Goal: Task Accomplishment & Management: Complete application form

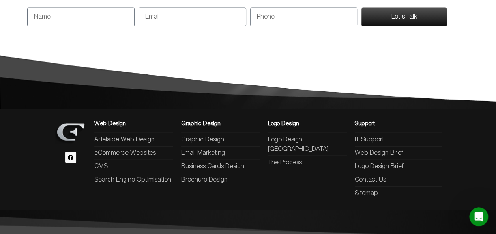
scroll to position [774, 0]
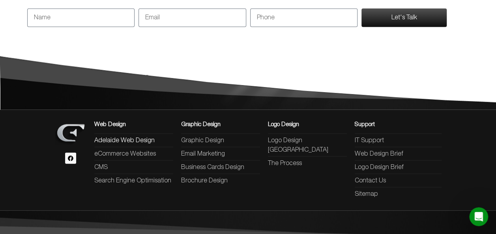
click at [144, 136] on span "Adelaide Web Design" at bounding box center [124, 140] width 60 height 9
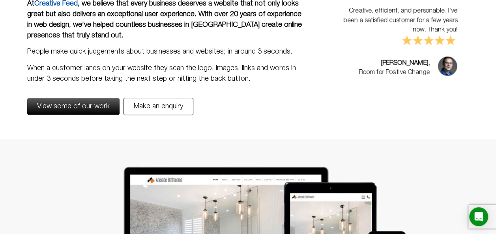
scroll to position [132, 0]
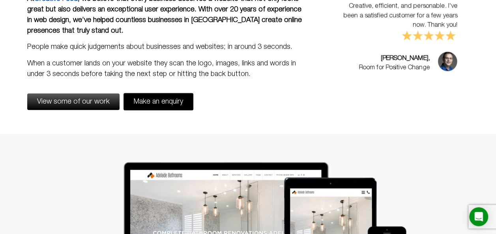
click at [147, 105] on link "Make an enquiry" at bounding box center [158, 101] width 70 height 17
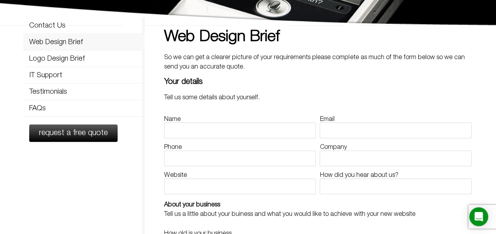
scroll to position [52, 0]
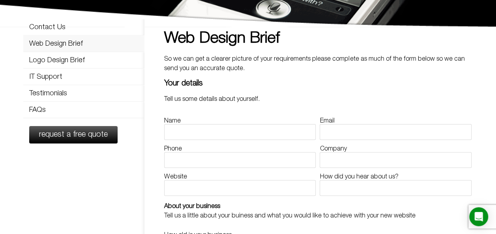
click at [199, 121] on div "Name" at bounding box center [239, 129] width 155 height 22
click at [199, 125] on input "Name" at bounding box center [239, 132] width 151 height 16
type input "Andrew Eu"
type input "student@livabilitycare.com.au"
type input "0452537985"
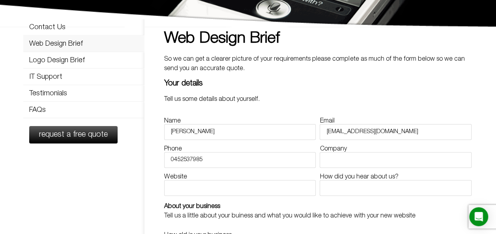
type input "Livability Care Australia"
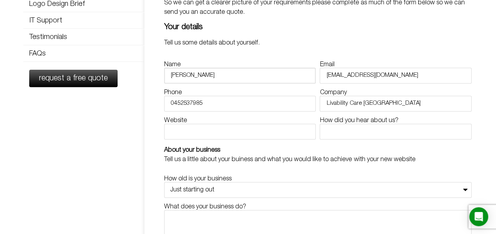
scroll to position [110, 0]
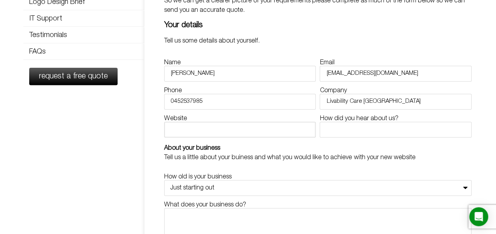
click at [249, 136] on input "Website" at bounding box center [239, 130] width 151 height 16
type input "https://livabilitycare.com.au/"
click at [349, 122] on input "How did you hear about us?" at bounding box center [394, 130] width 151 height 16
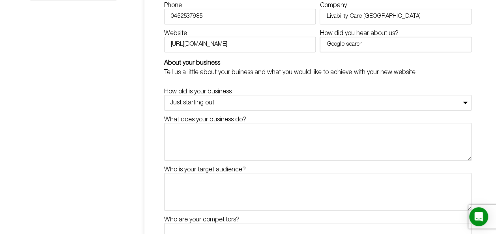
scroll to position [193, 0]
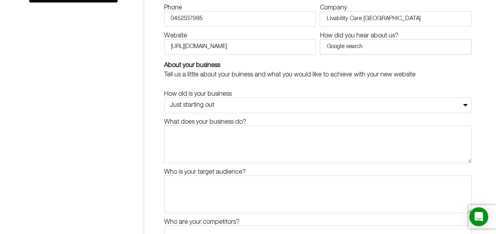
type input "Google search"
click at [332, 75] on p "Tell us a little about your buiness and what you would like to achieve with you…" at bounding box center [317, 74] width 307 height 9
click at [311, 110] on select "Just starting out Just opened (0-2 yrs) Established (2-5 yrs) Well established …" at bounding box center [317, 105] width 307 height 16
select select "Established (2-5 yrs)"
click at [164, 97] on select "Just starting out Just opened (0-2 yrs) Established (2-5 yrs) Well established …" at bounding box center [317, 105] width 307 height 16
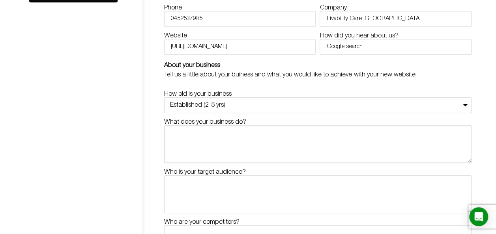
click at [300, 136] on textarea "What does your business do?" at bounding box center [317, 144] width 307 height 38
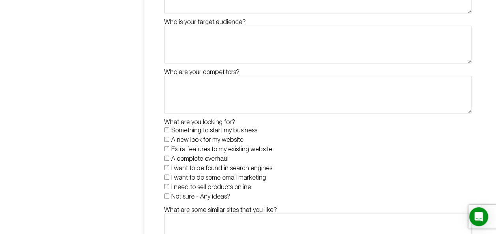
scroll to position [343, 0]
click at [231, 141] on label "A new look for my website" at bounding box center [207, 140] width 72 height 6
click at [169, 141] on input "A new look for my website" at bounding box center [166, 138] width 5 height 5
checkbox input "true"
click at [234, 149] on label "Extra features to my existing website" at bounding box center [221, 150] width 101 height 6
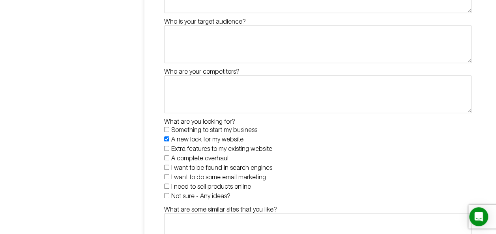
click at [169, 149] on input "Extra features to my existing website" at bounding box center [166, 148] width 5 height 5
checkbox input "true"
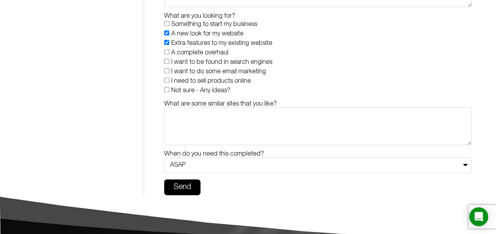
scroll to position [448, 0]
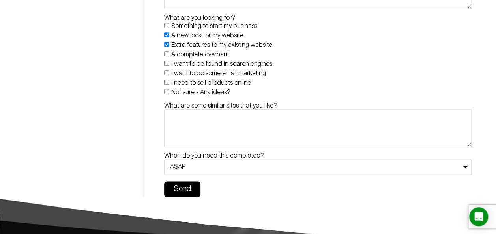
click at [244, 165] on select "ASAP This week This month Within 3 months No rush" at bounding box center [317, 167] width 307 height 16
select select "No rush"
click at [164, 159] on select "ASAP This week This month Within 3 months No rush" at bounding box center [317, 167] width 307 height 16
click at [249, 132] on textarea "What are some similar sites that you like?" at bounding box center [317, 128] width 307 height 38
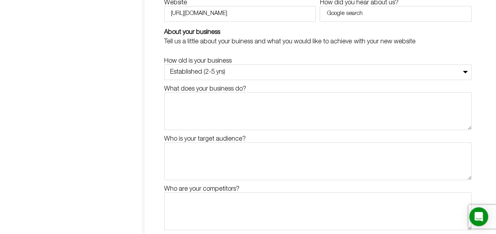
scroll to position [227, 0]
click at [249, 120] on textarea "What does your business do?" at bounding box center [317, 111] width 307 height 38
paste textarea "a registered NDIS provider offering a wide range of disability support services…"
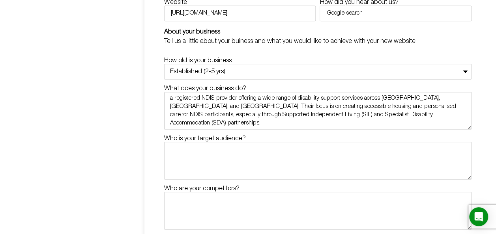
scroll to position [0, 0]
click at [173, 100] on textarea "a registered NDIS provider offering a wide range of disability support services…" at bounding box center [317, 111] width 307 height 38
click at [248, 106] on textarea "A registered NDIS provider offering a wide range of disability support services…" at bounding box center [317, 111] width 307 height 38
type textarea "A registered NDIS provider offering a wide range of disability support services…"
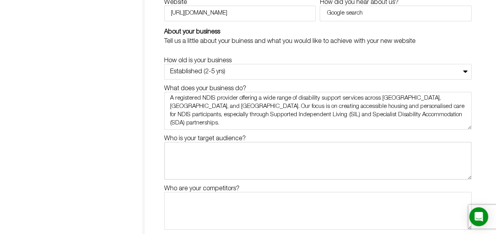
click at [250, 172] on textarea "Who is your target audience?" at bounding box center [317, 161] width 307 height 38
click at [229, 140] on label "Who is your target audience?" at bounding box center [205, 139] width 82 height 6
click at [229, 142] on textarea "Who is your target audience?" at bounding box center [317, 161] width 307 height 38
click at [228, 137] on label "Who is your target audience?" at bounding box center [205, 139] width 82 height 6
click at [228, 142] on textarea "Who is your target audience?" at bounding box center [317, 161] width 307 height 38
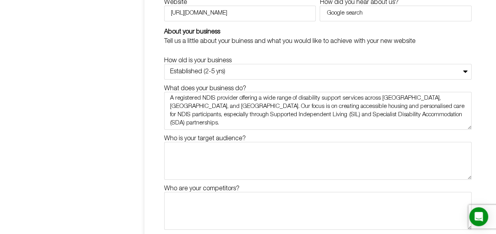
click at [228, 137] on label "Who is your target audience?" at bounding box center [205, 139] width 82 height 6
click at [228, 142] on textarea "Who is your target audience?" at bounding box center [317, 161] width 307 height 38
click at [228, 137] on label "Who is your target audience?" at bounding box center [205, 139] width 82 height 6
click at [228, 142] on textarea "Who is your target audience?" at bounding box center [317, 161] width 307 height 38
click at [228, 137] on label "Who is your target audience?" at bounding box center [205, 139] width 82 height 6
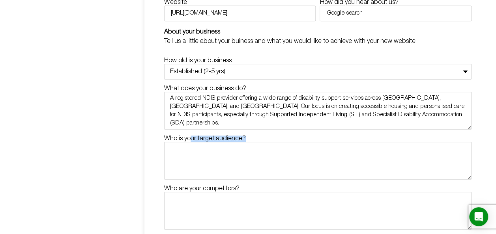
click at [228, 142] on textarea "Who is your target audience?" at bounding box center [317, 161] width 307 height 38
copy label "Who is your target audience?"
click at [207, 160] on textarea "Who is your target audience?" at bounding box center [317, 161] width 307 height 38
paste textarea "- Individuals with disabilities"
paste textarea "Families and Carers - People supporting loved ones with disabilities who need s…"
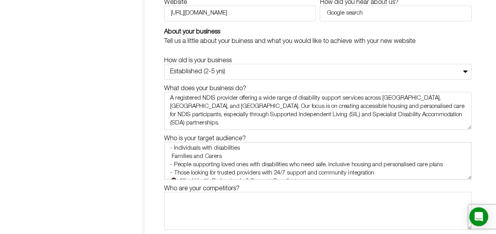
scroll to position [80, 0]
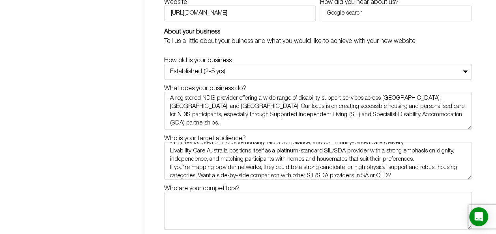
type textarea "- Individuals with disabilities"
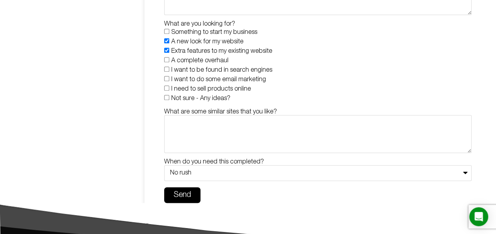
scroll to position [445, 0]
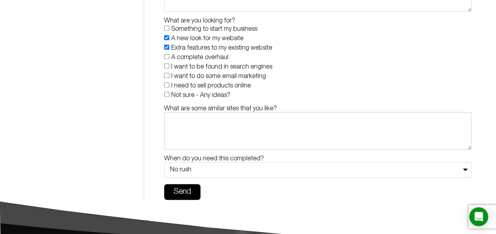
click at [190, 133] on textarea "What are some similar sites that you like?" at bounding box center [317, 131] width 307 height 38
paste textarea "- A new web design - Dynamic content integration - Full admin control for conte…"
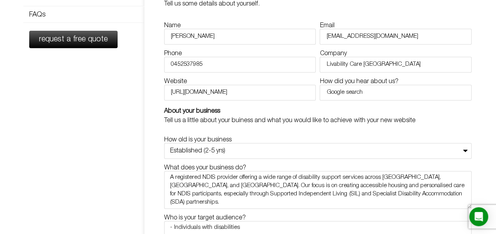
scroll to position [621, 0]
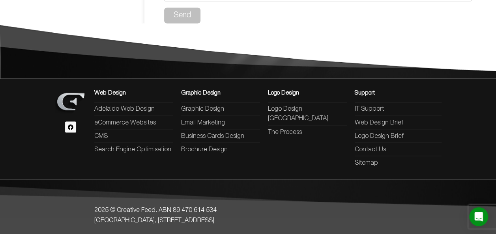
type textarea "- A new web design - Dynamic content integration - Full admin control for conte…"
click at [189, 17] on span "Send" at bounding box center [181, 15] width 17 height 8
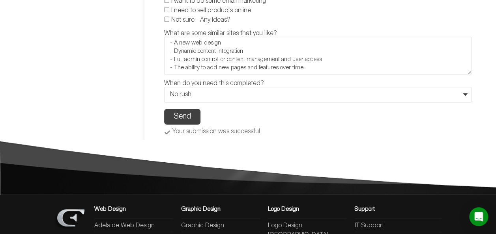
scroll to position [0, 0]
